Goal: Find specific page/section: Find specific page/section

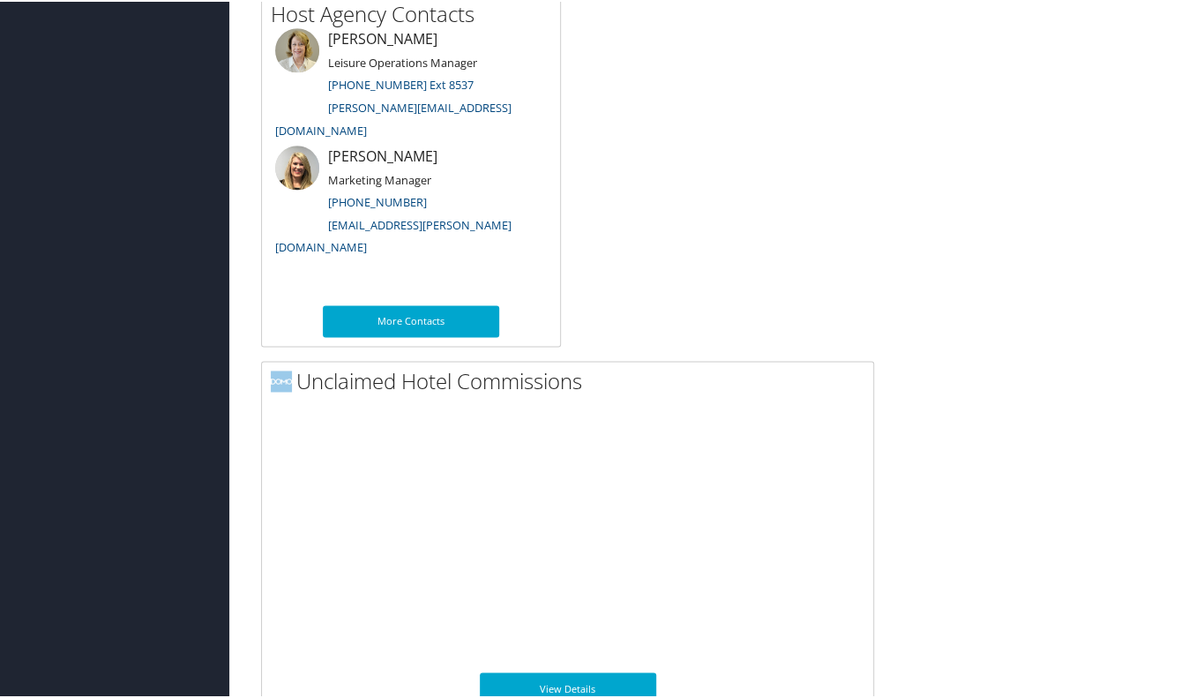
scroll to position [1330, 0]
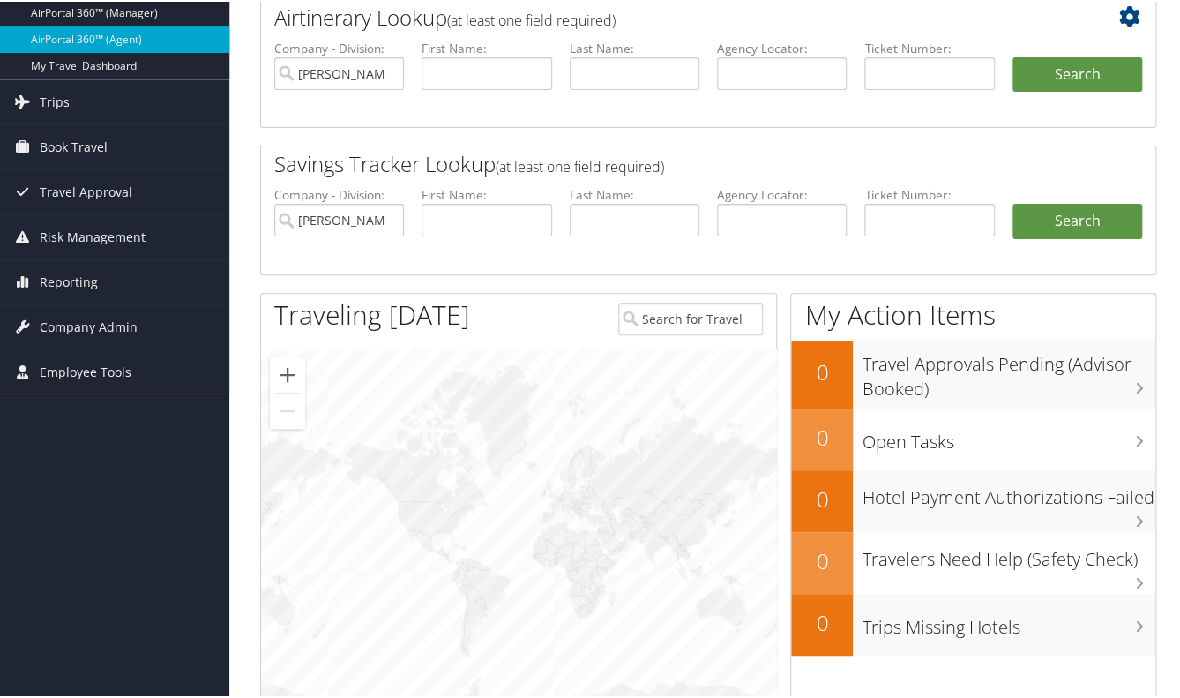
scroll to position [100, 0]
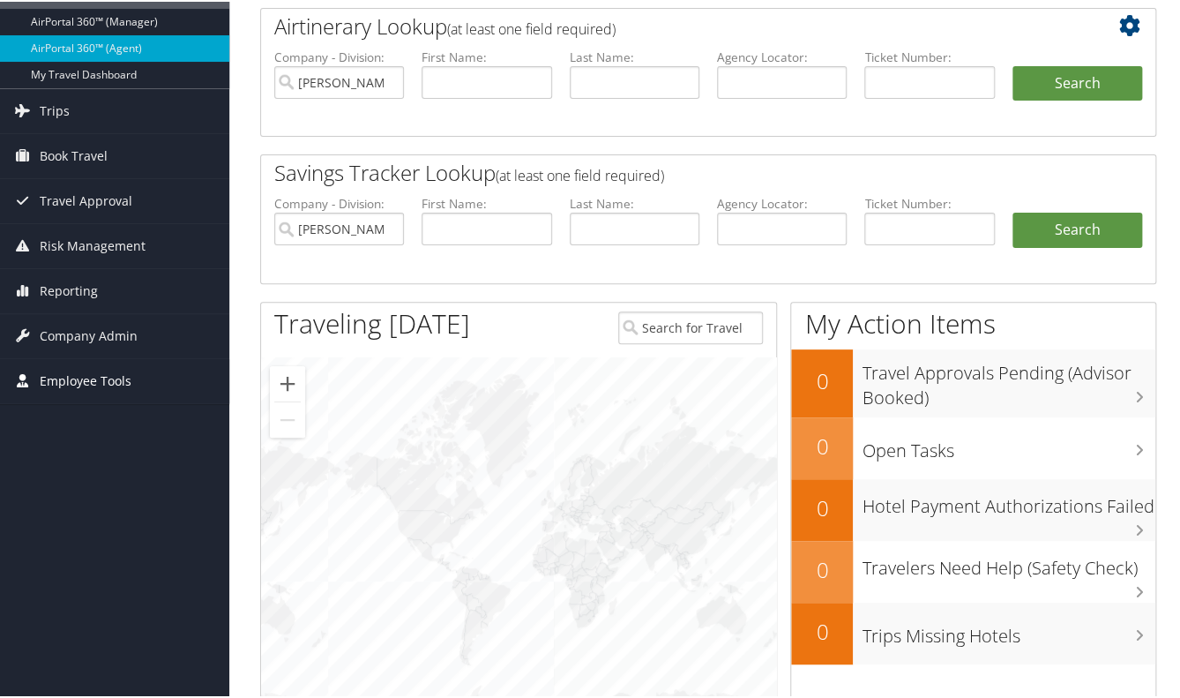
click at [85, 378] on span "Employee Tools" at bounding box center [86, 379] width 92 height 44
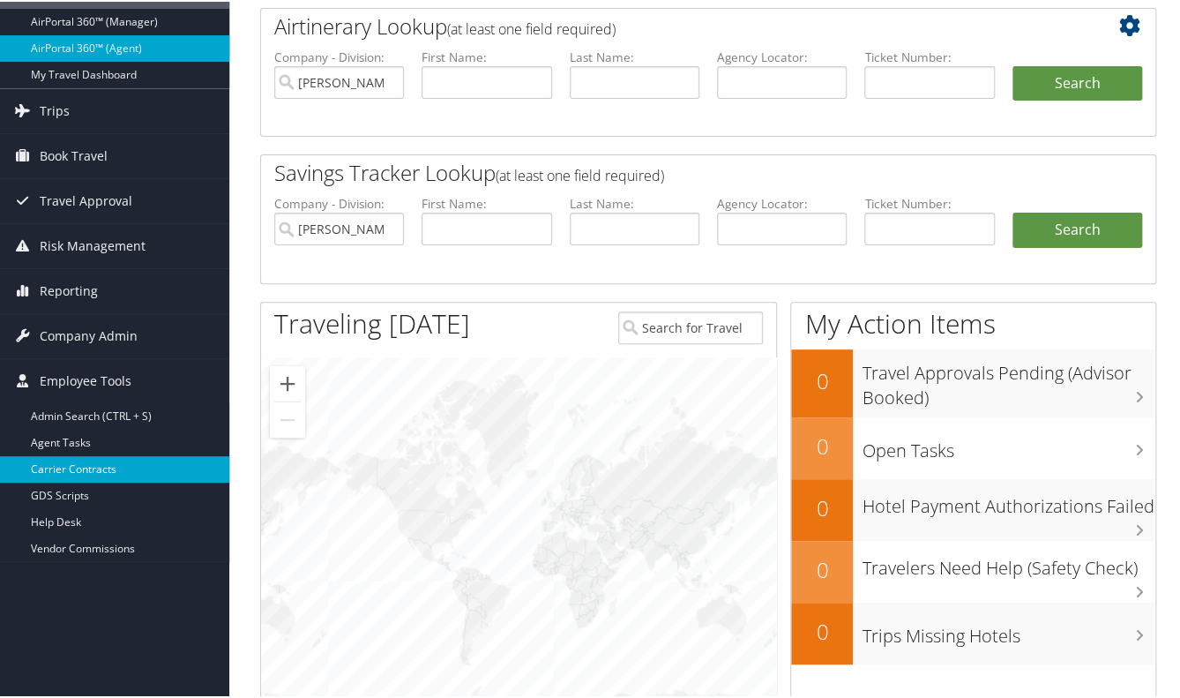
click at [94, 463] on link "Carrier Contracts" at bounding box center [114, 467] width 229 height 26
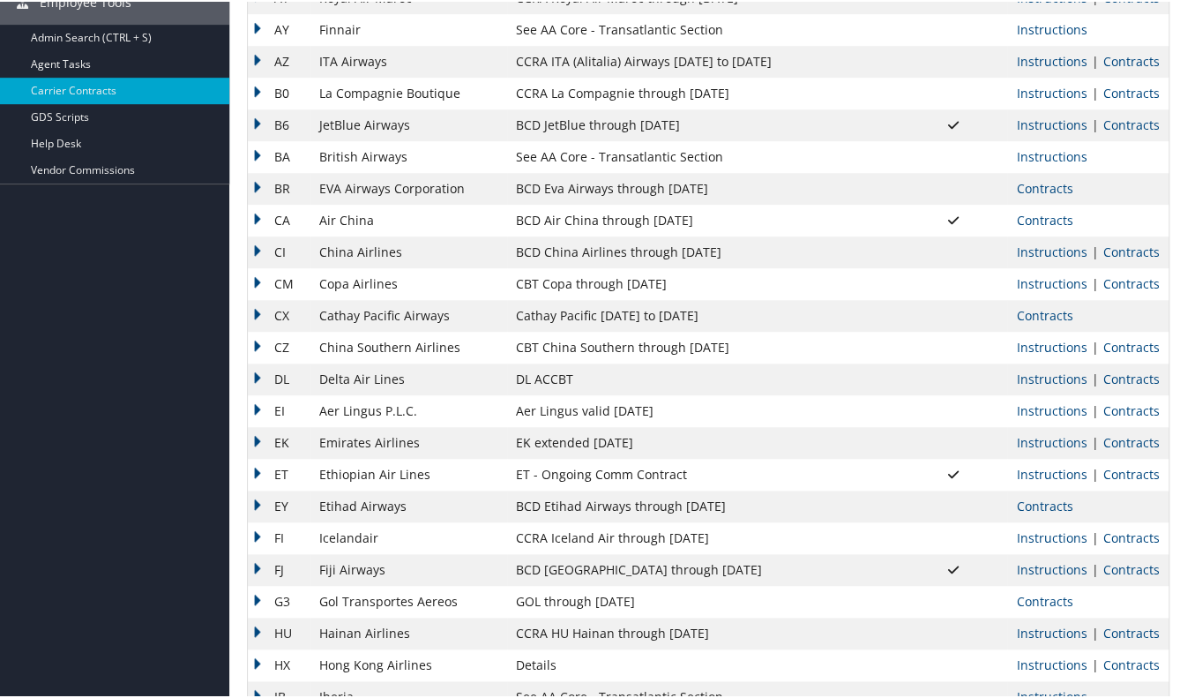
scroll to position [401, 0]
click at [1122, 536] on link "Contracts" at bounding box center [1131, 534] width 56 height 17
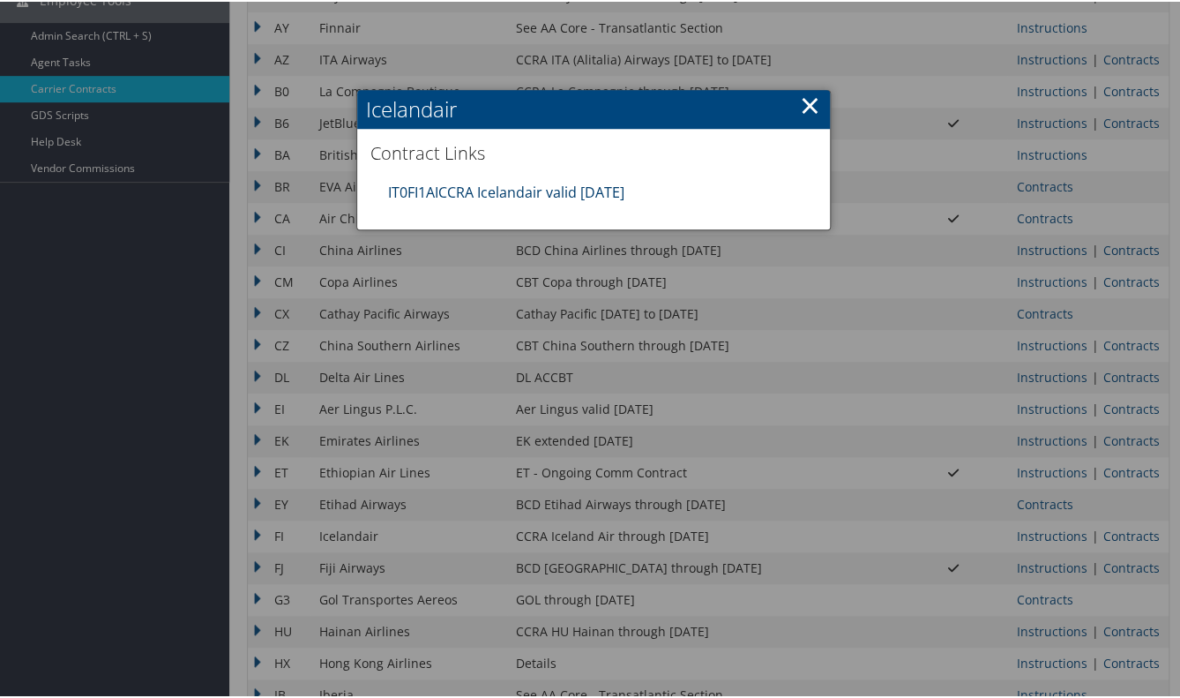
click at [536, 187] on link "IT0FI1AICCRA Icelandair valid 31DEC25" at bounding box center [506, 190] width 236 height 19
